Goal: Transaction & Acquisition: Download file/media

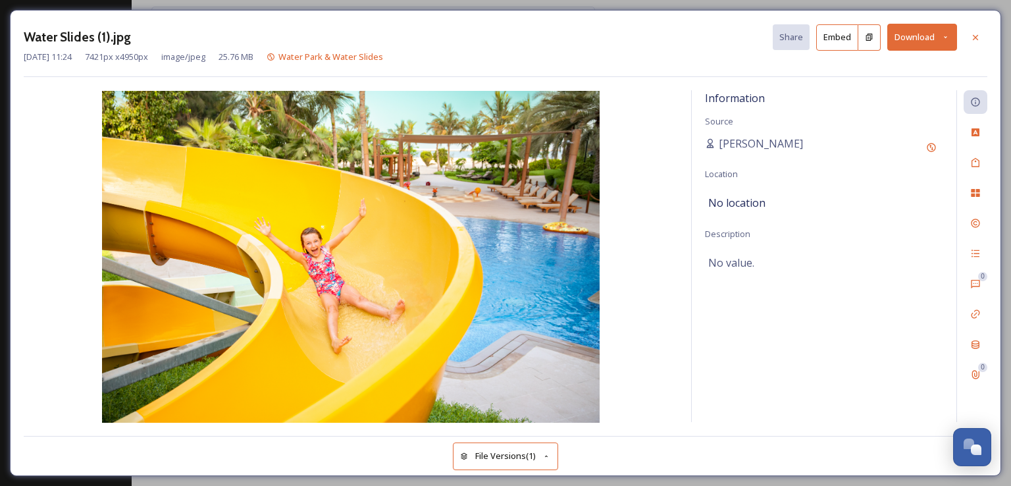
click at [938, 36] on button "Download" at bounding box center [922, 37] width 70 height 27
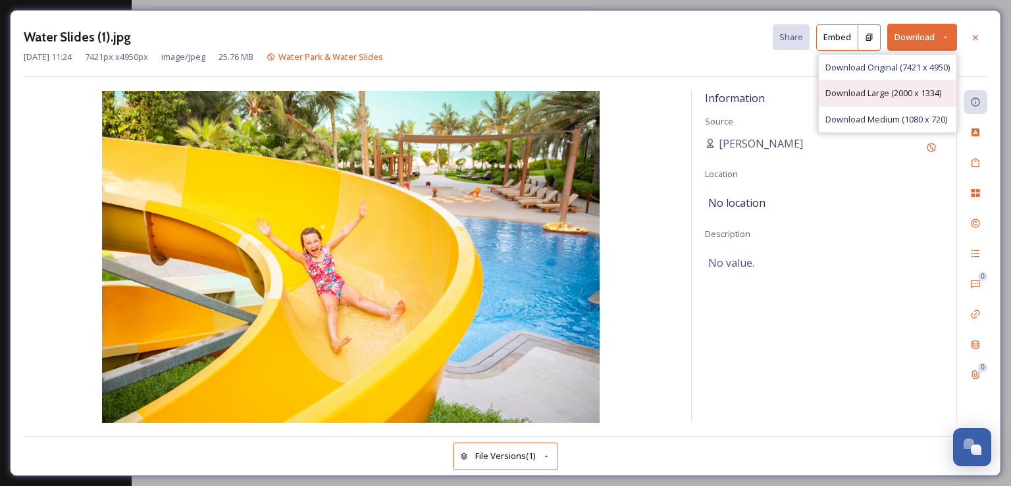
click at [880, 88] on span "Download Large (2000 x 1334)" at bounding box center [884, 93] width 116 height 13
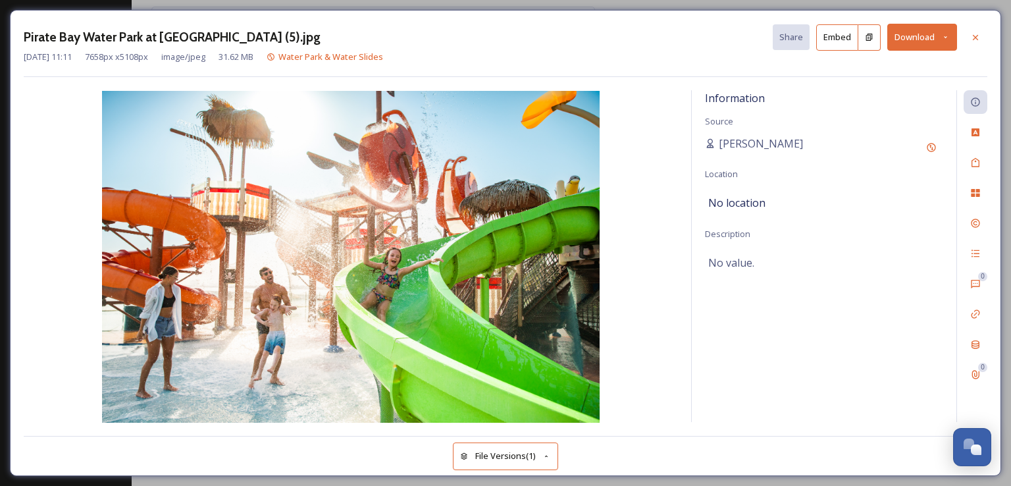
click at [942, 51] on div "[DATE] 11:11 7658 px x 5108 px image/jpeg 31.62 MB Water Park & Water Slides" at bounding box center [506, 57] width 964 height 13
click at [942, 47] on button "Download" at bounding box center [922, 37] width 70 height 27
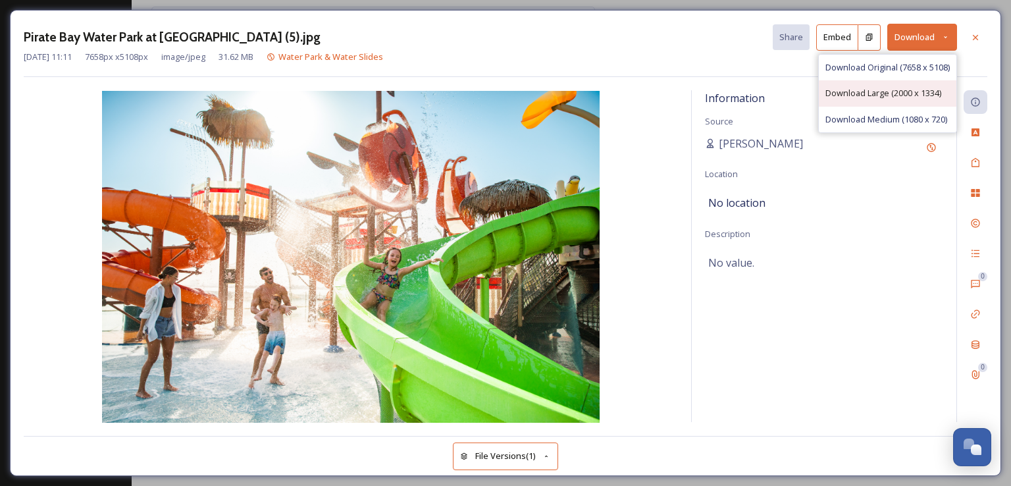
click at [926, 93] on span "Download Large (2000 x 1334)" at bounding box center [884, 93] width 116 height 13
